Goal: Participate in discussion: Engage in conversation with other users on a specific topic

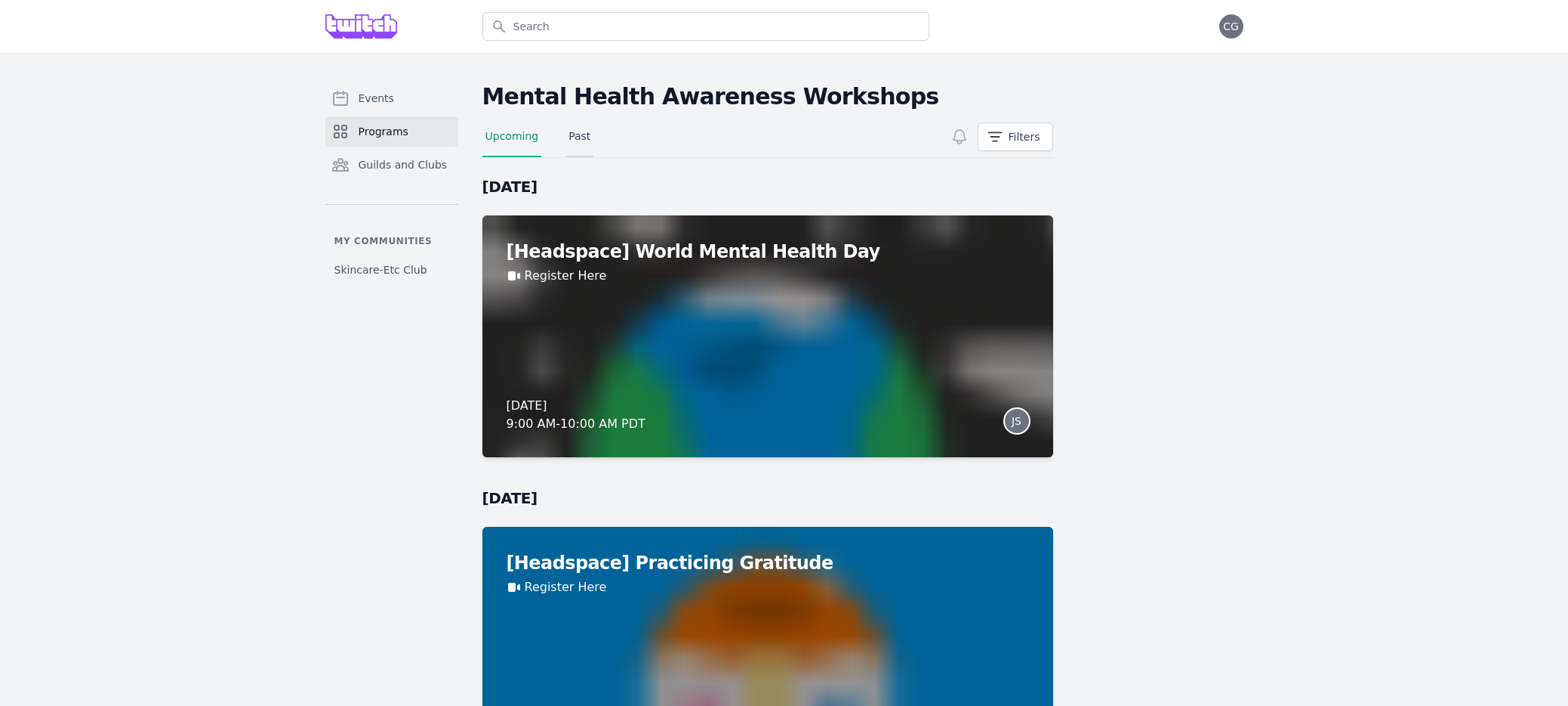
click at [586, 135] on link "Past" at bounding box center [580, 142] width 28 height 29
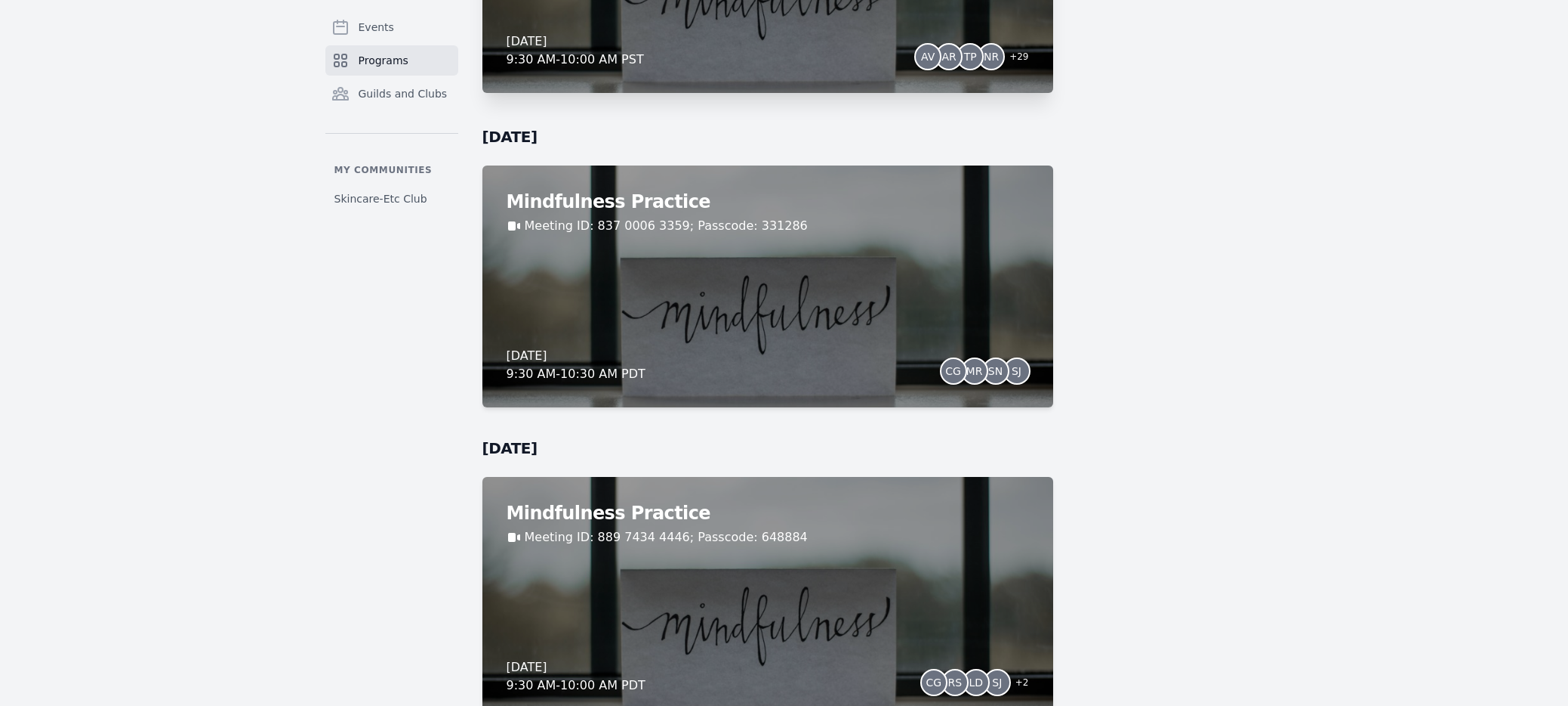
scroll to position [5808, 0]
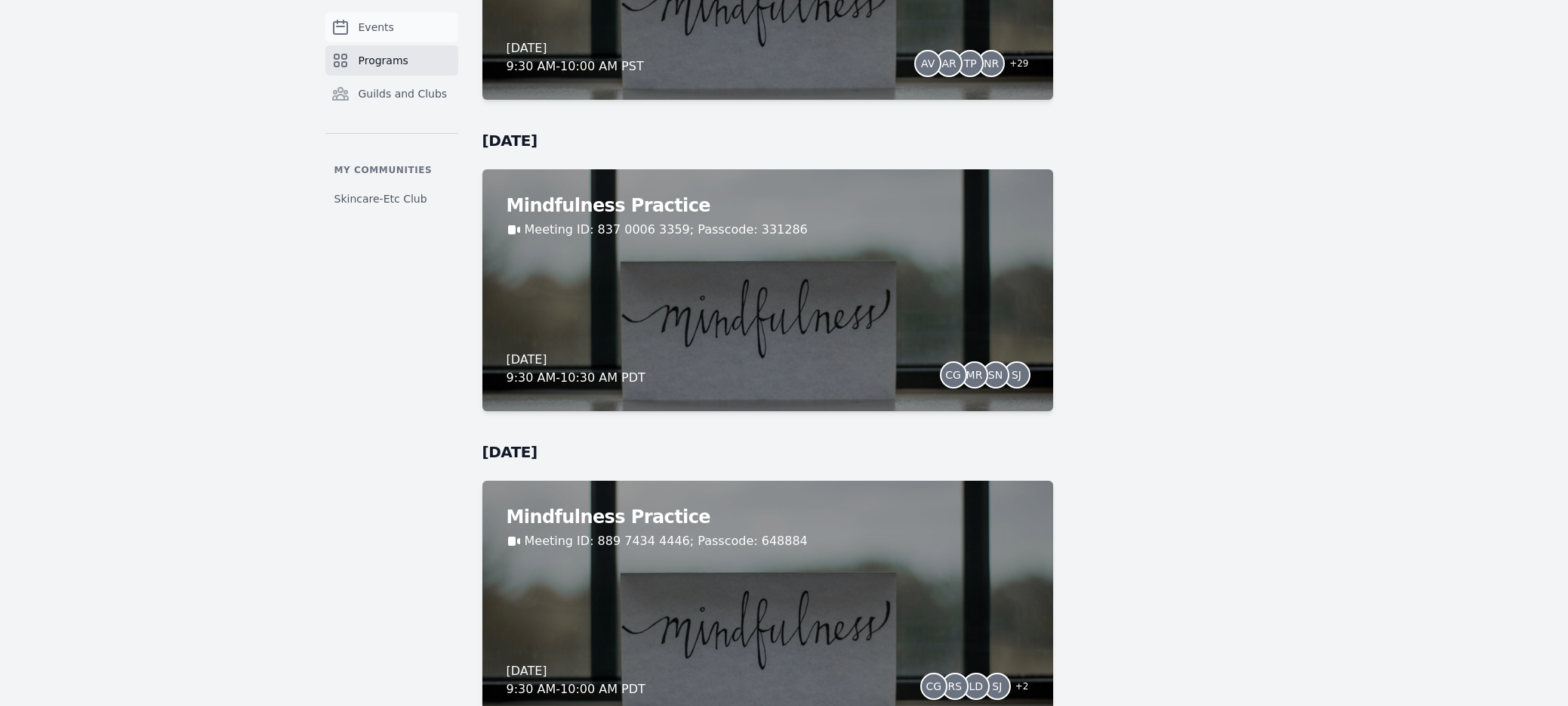
click at [376, 90] on span "Guilds and Clubs" at bounding box center [403, 94] width 89 height 15
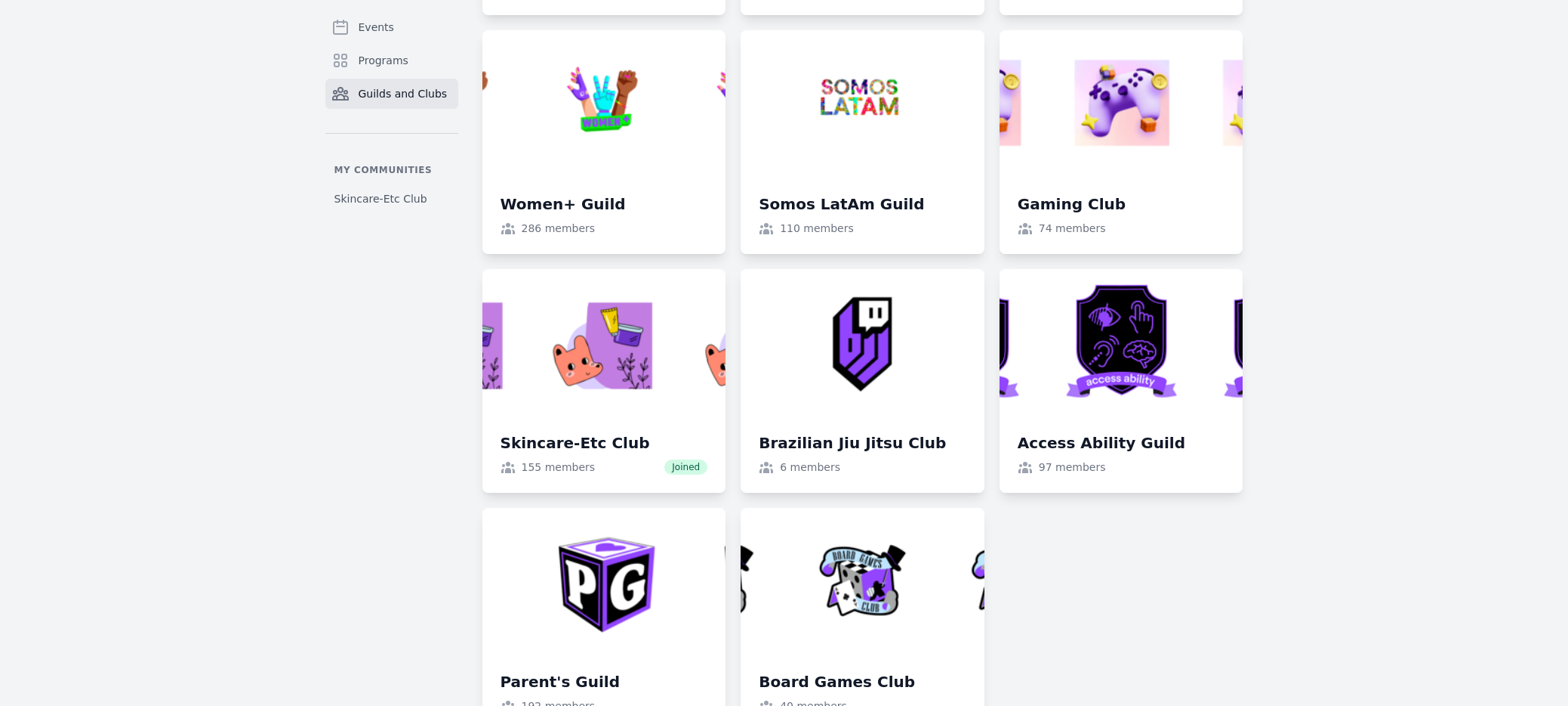
scroll to position [1350, 0]
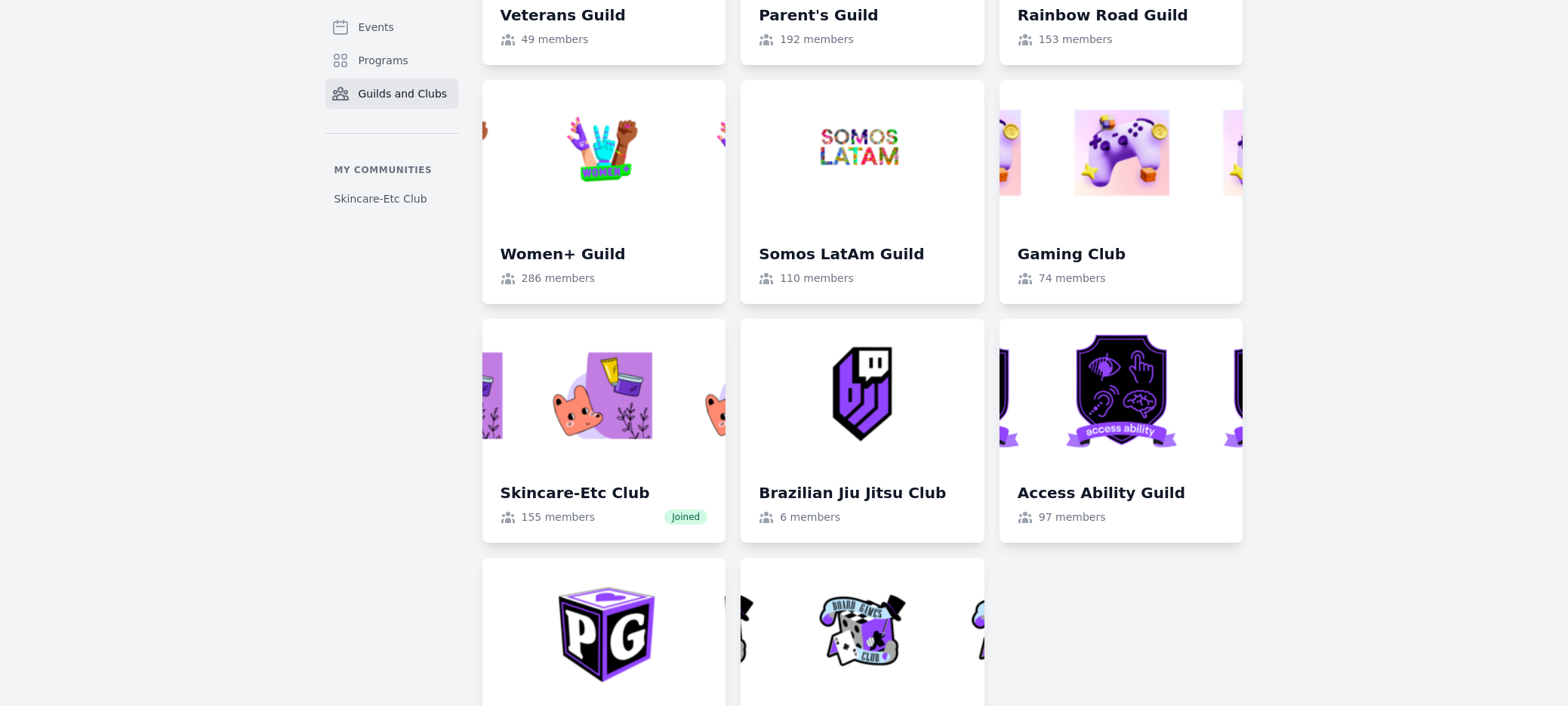
click at [1088, 476] on link at bounding box center [1121, 430] width 244 height 224
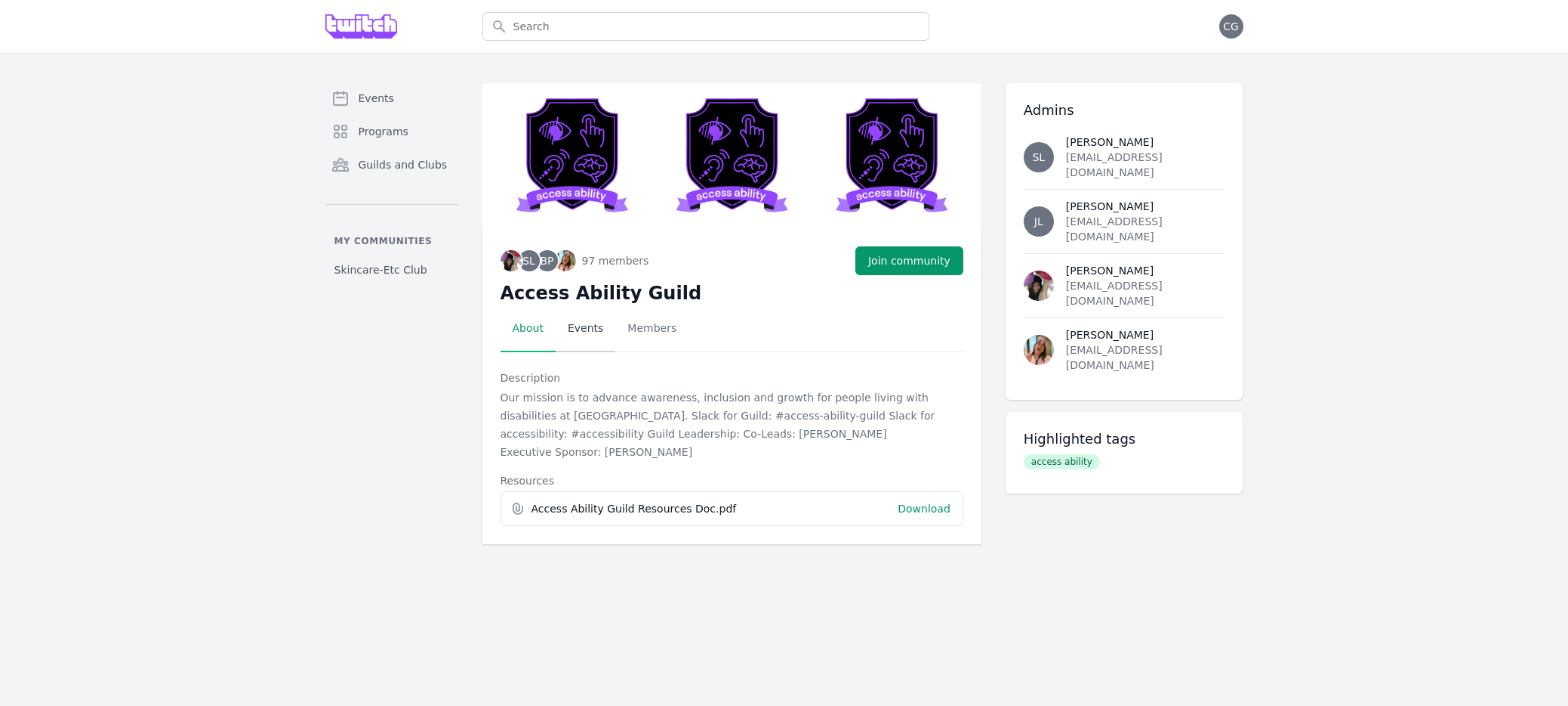
click at [580, 323] on link "Events" at bounding box center [585, 328] width 59 height 46
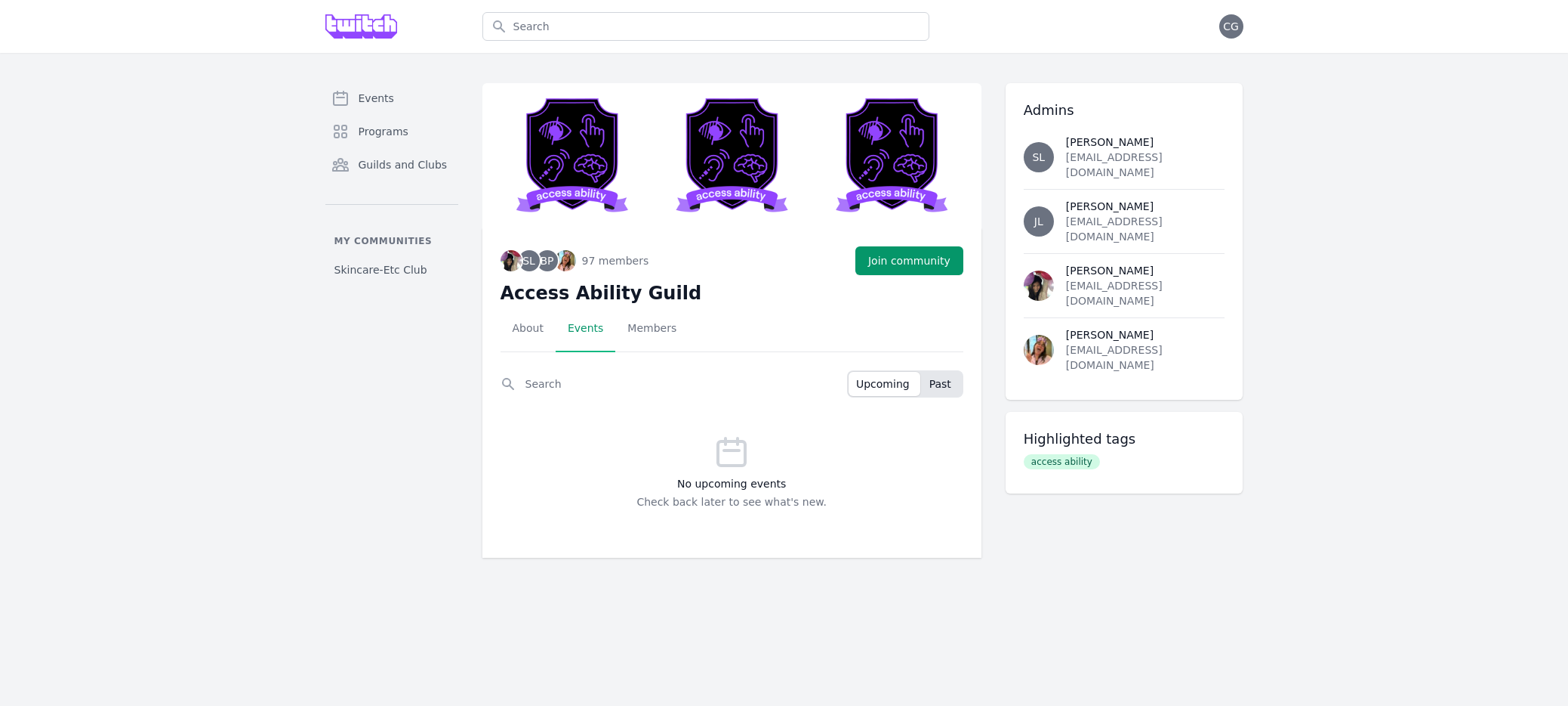
click at [935, 396] on div "Upcoming Past" at bounding box center [905, 383] width 116 height 27
click at [939, 388] on span "Past" at bounding box center [940, 383] width 22 height 15
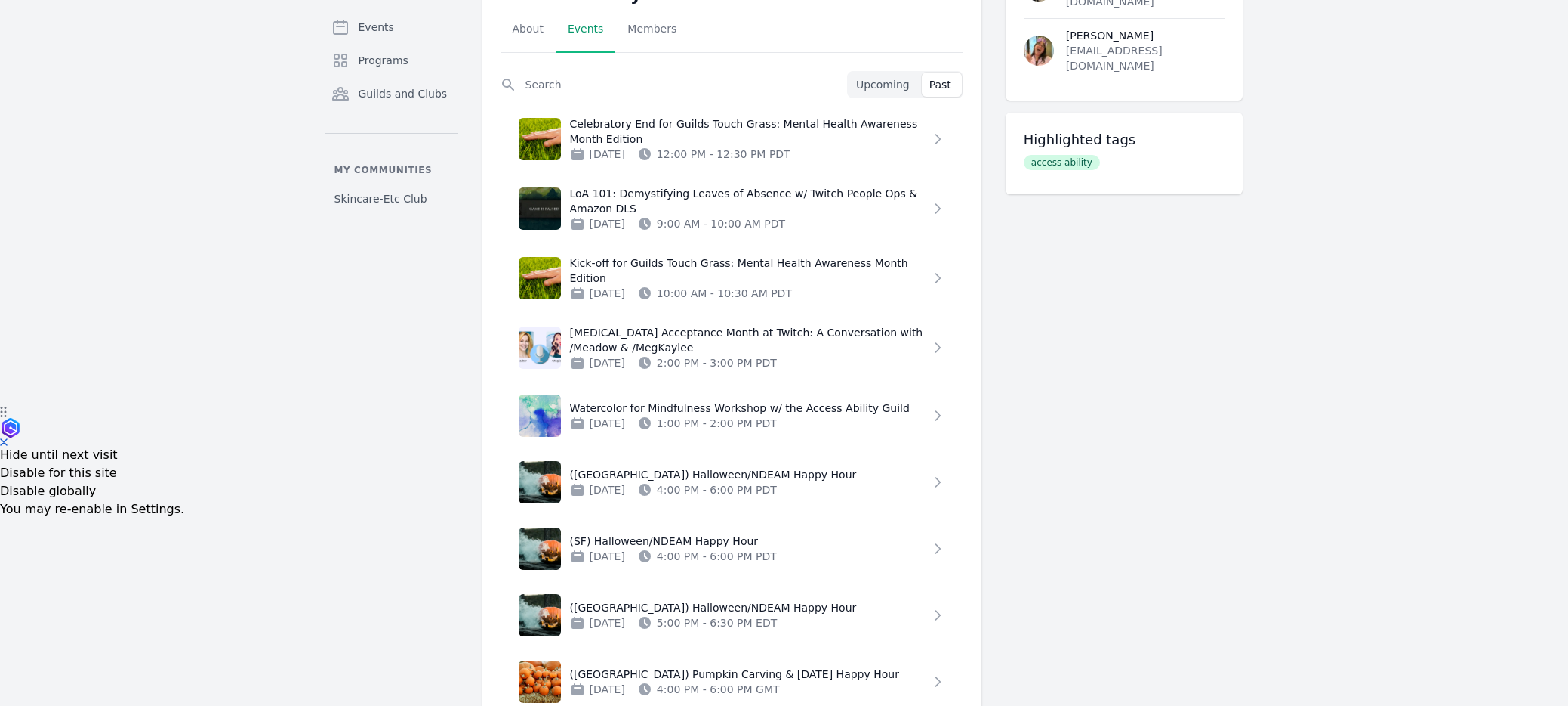
scroll to position [288, 0]
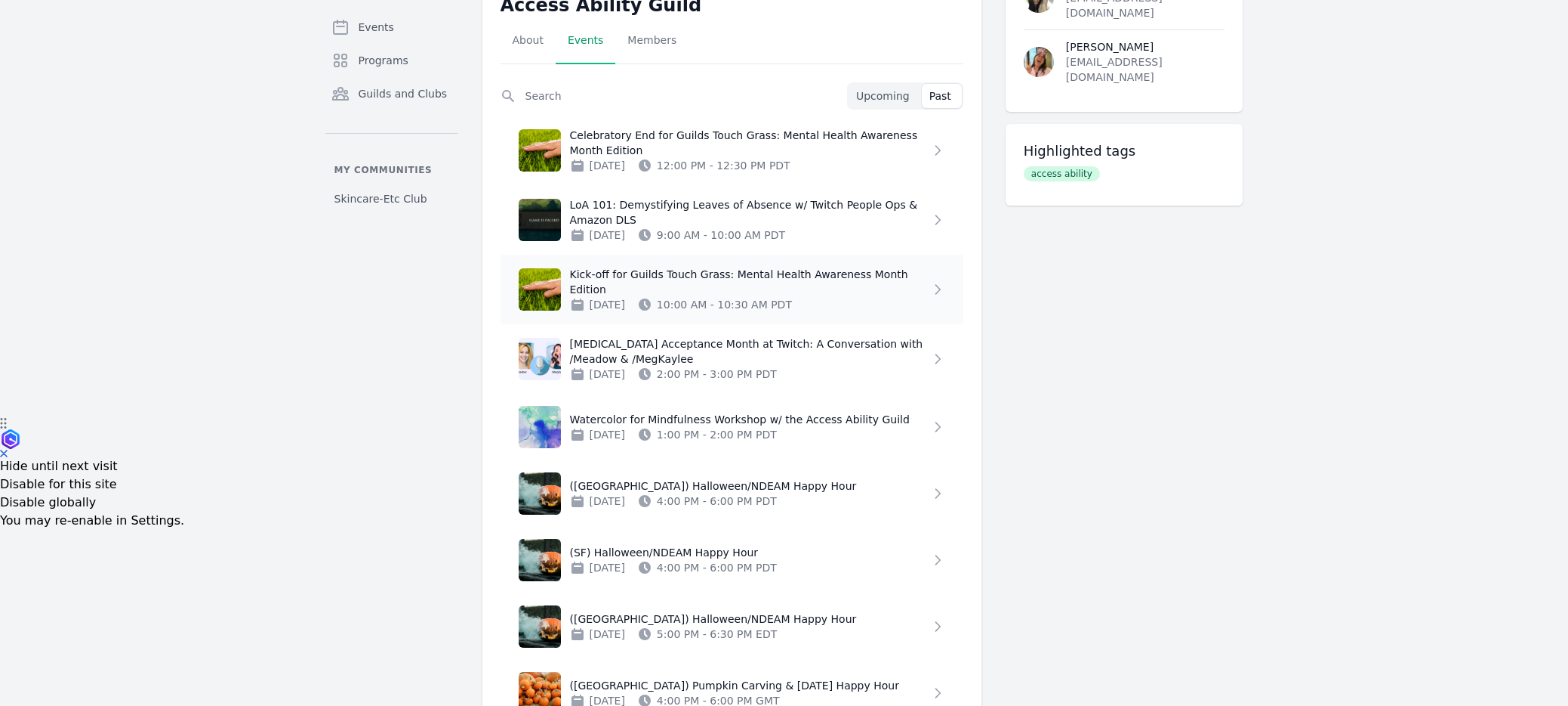
click at [928, 297] on p "[DATE] 10:00 AM - 10:30 AM PDT" at bounding box center [750, 304] width 360 height 15
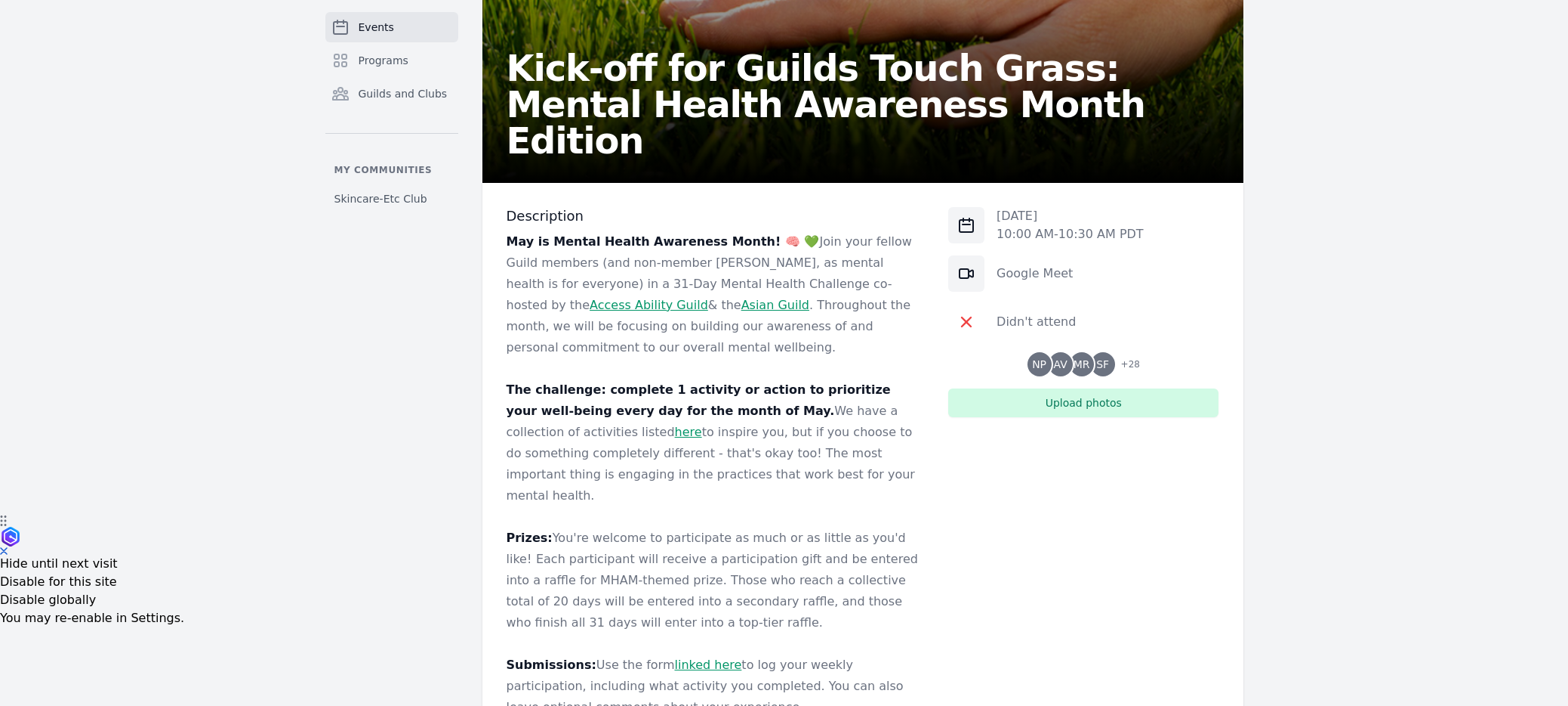
scroll to position [188, 0]
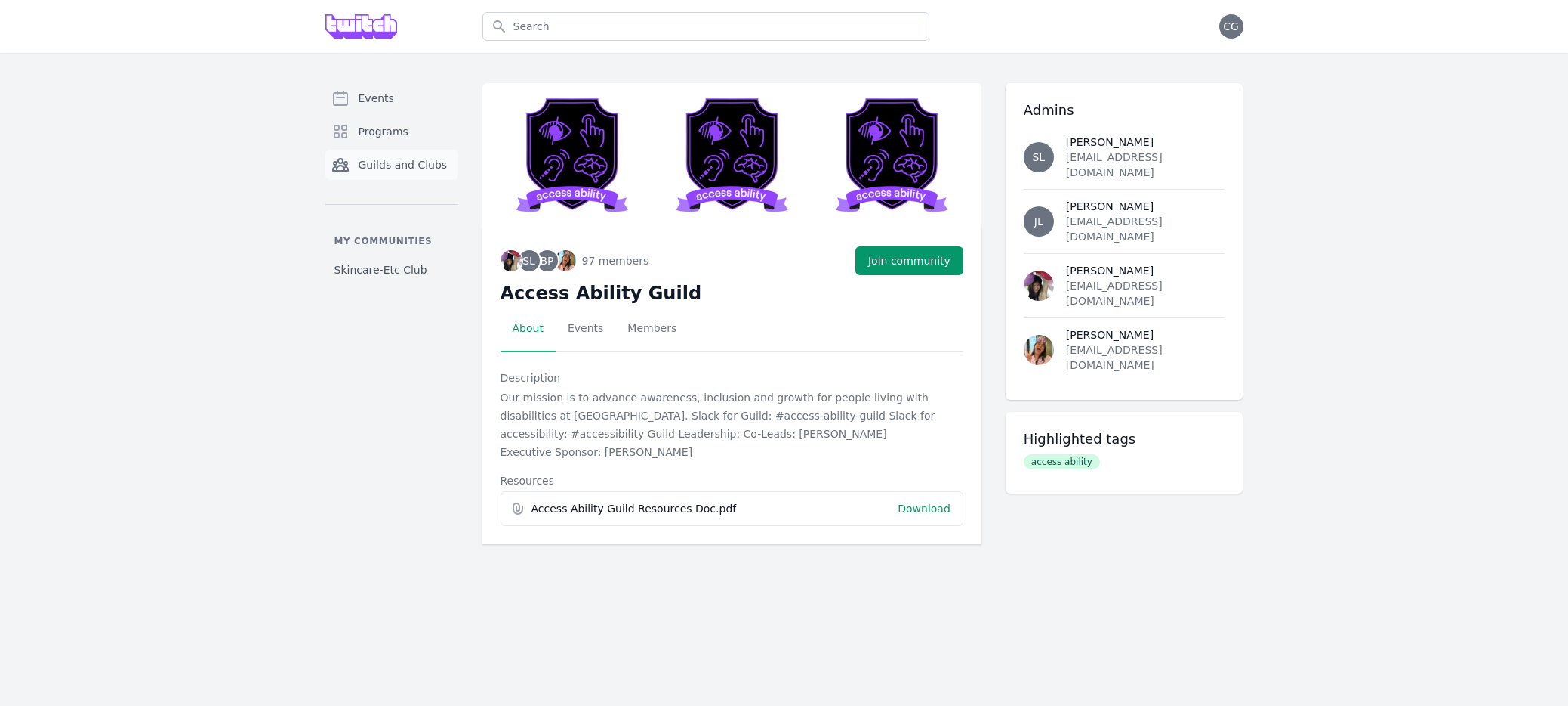
click at [393, 169] on span "Guilds and Clubs" at bounding box center [403, 164] width 89 height 15
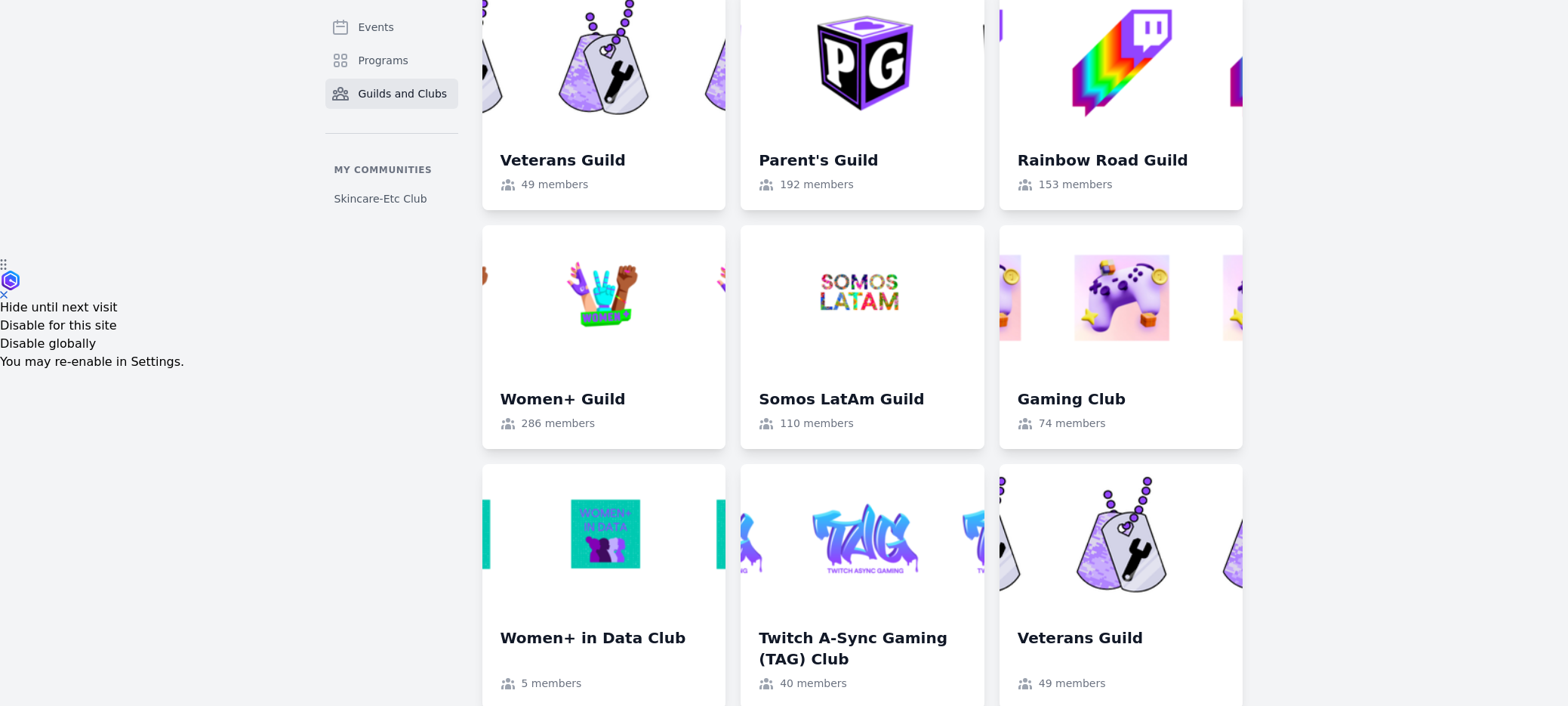
scroll to position [424, 0]
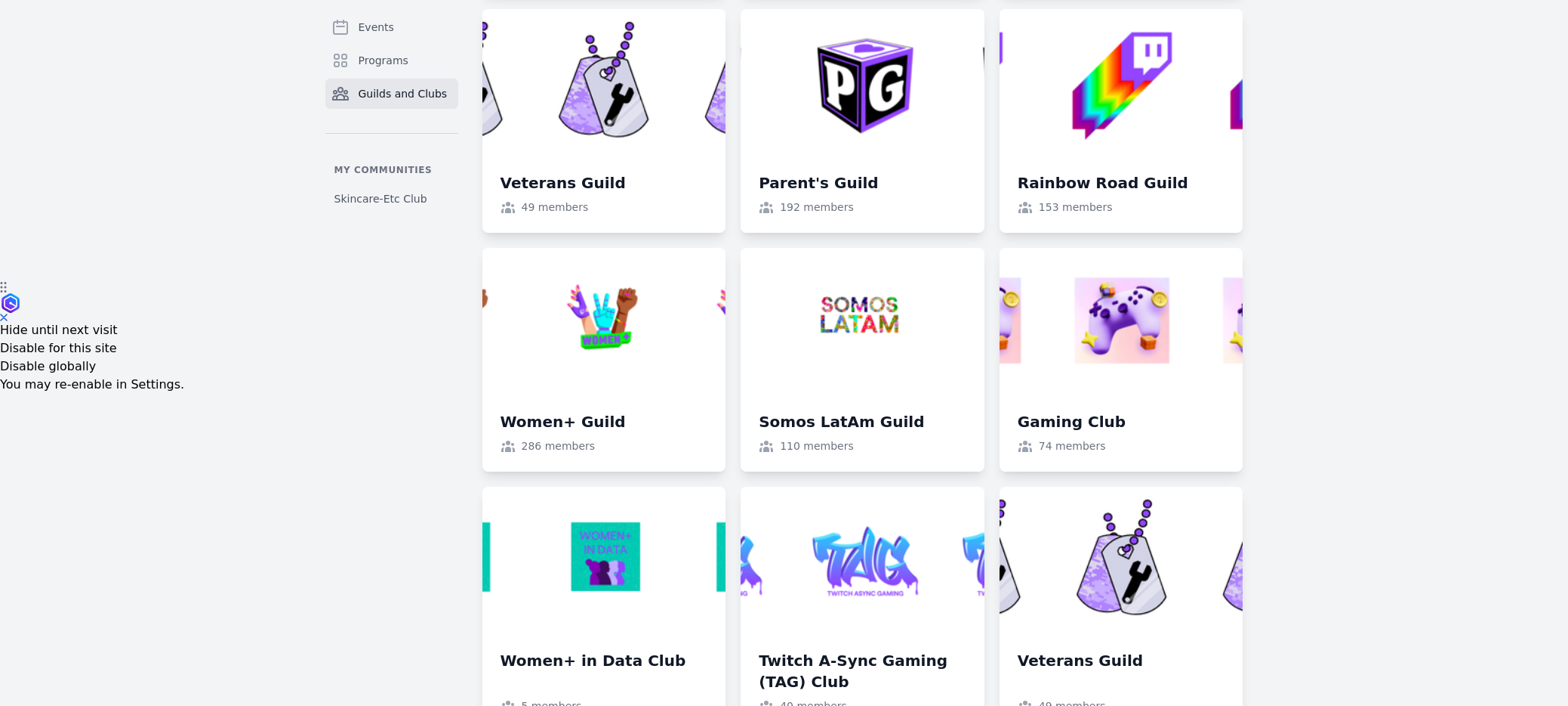
click at [963, 392] on link at bounding box center [862, 359] width 244 height 224
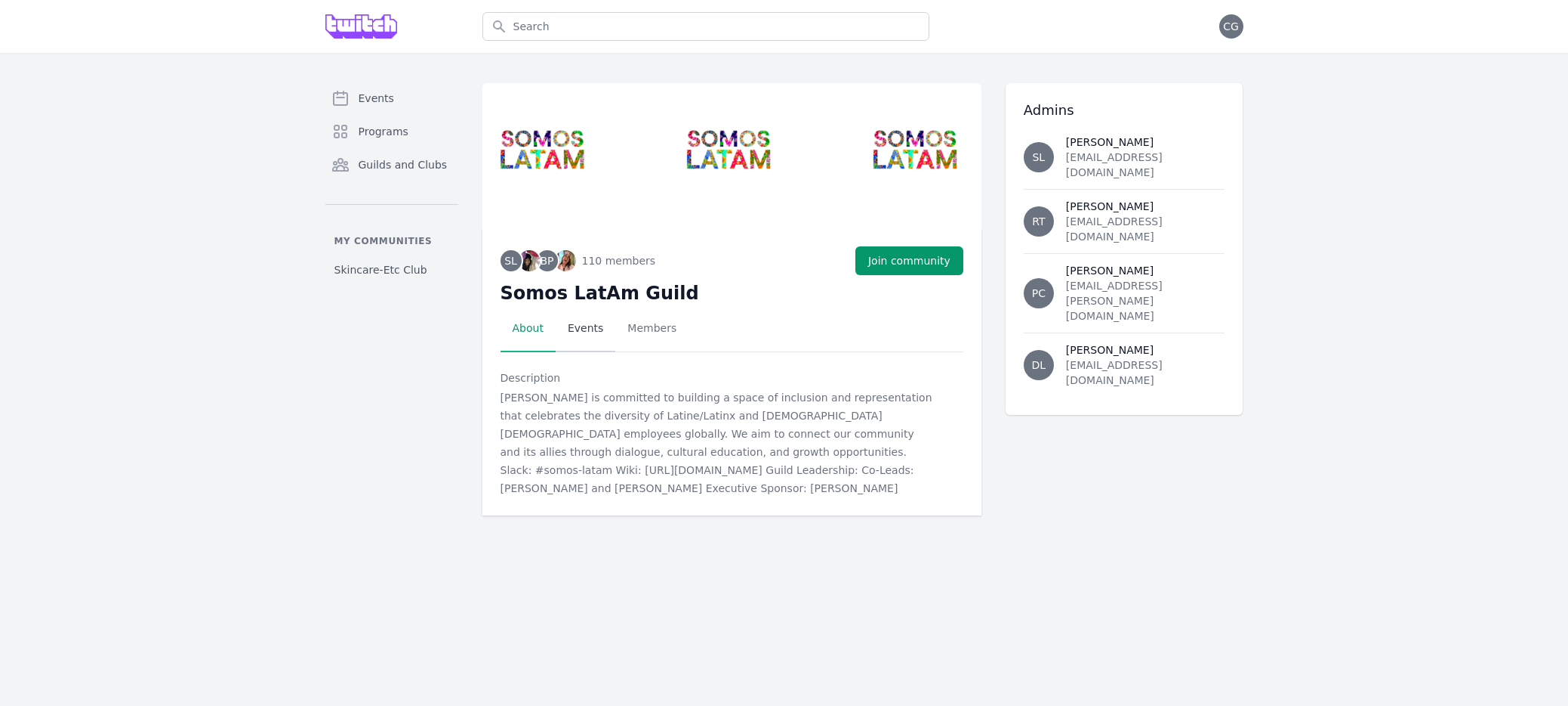
click at [585, 336] on link "Events" at bounding box center [585, 328] width 59 height 46
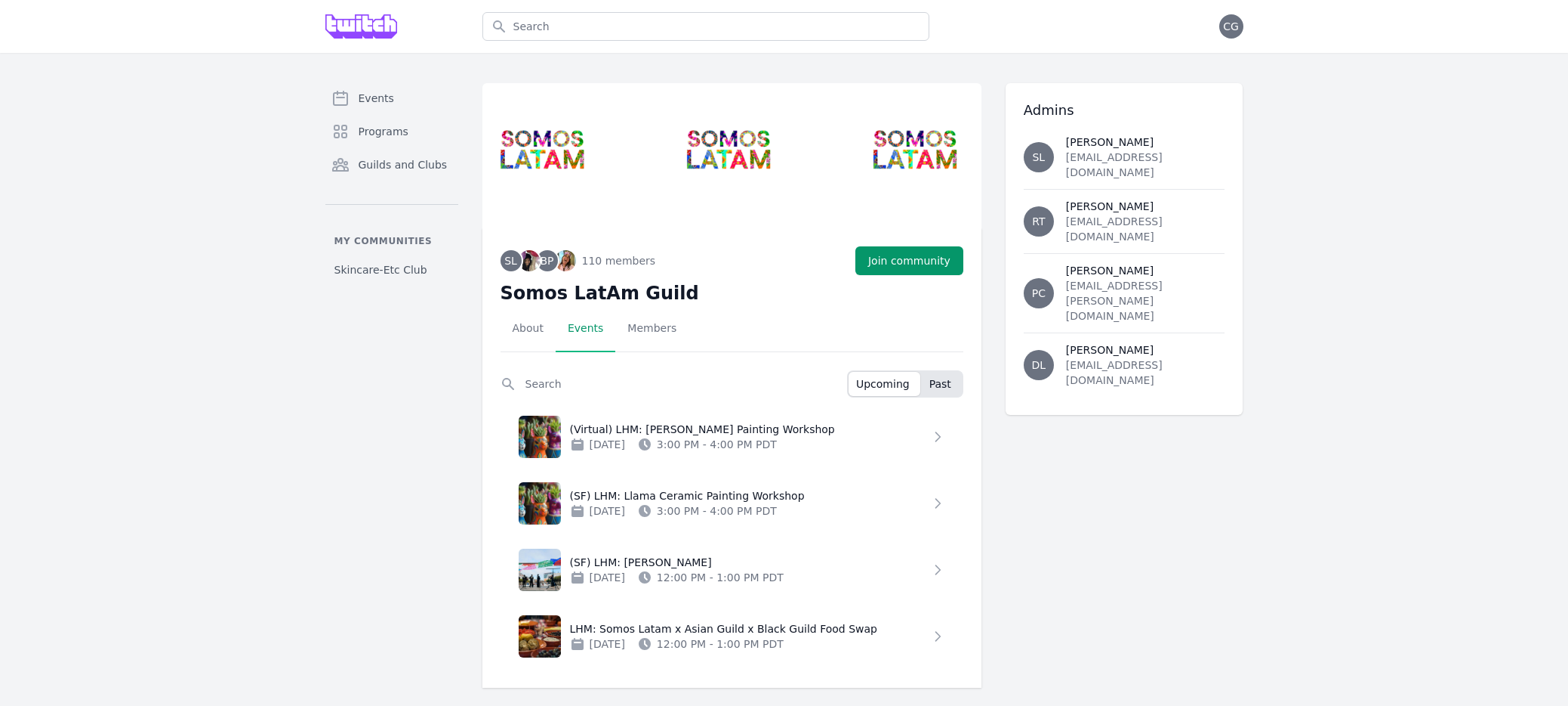
click at [942, 378] on span "Past" at bounding box center [940, 383] width 22 height 15
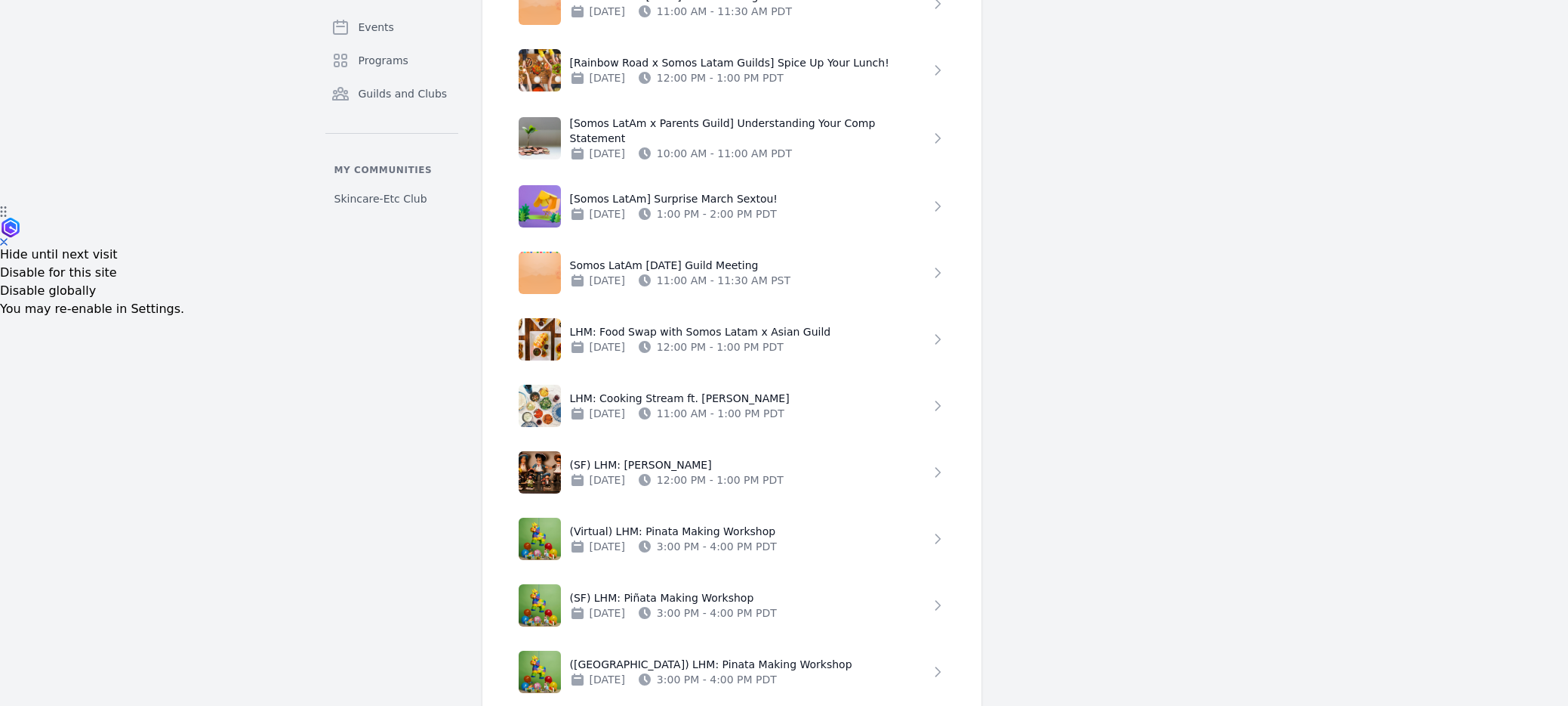
scroll to position [503, 0]
